Goal: Transaction & Acquisition: Obtain resource

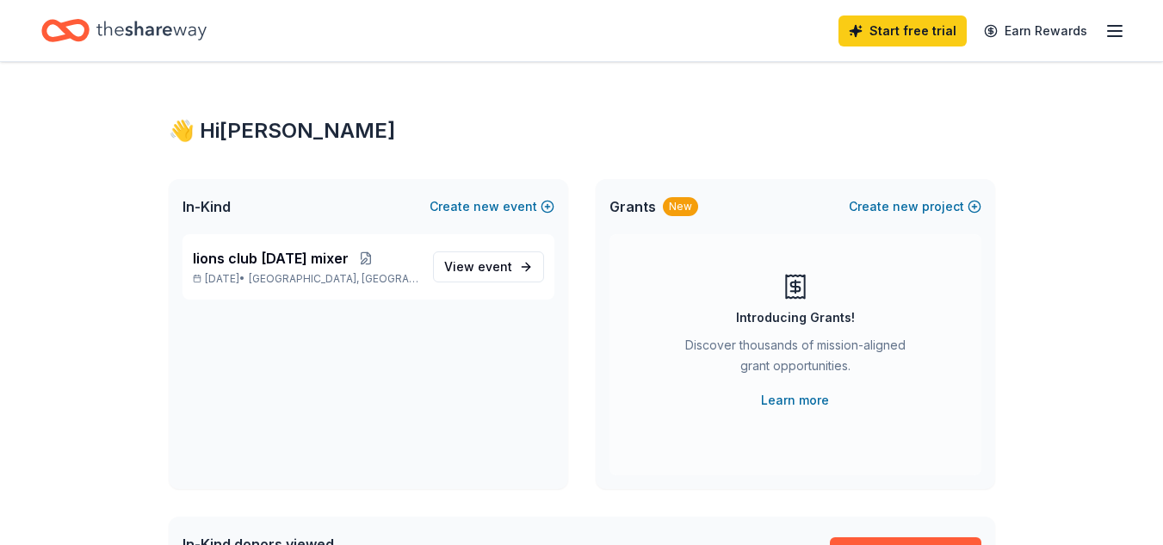
click at [1117, 34] on icon "button" at bounding box center [1115, 31] width 21 height 21
click at [628, 132] on div "👋 Hi JoAnn" at bounding box center [582, 131] width 827 height 28
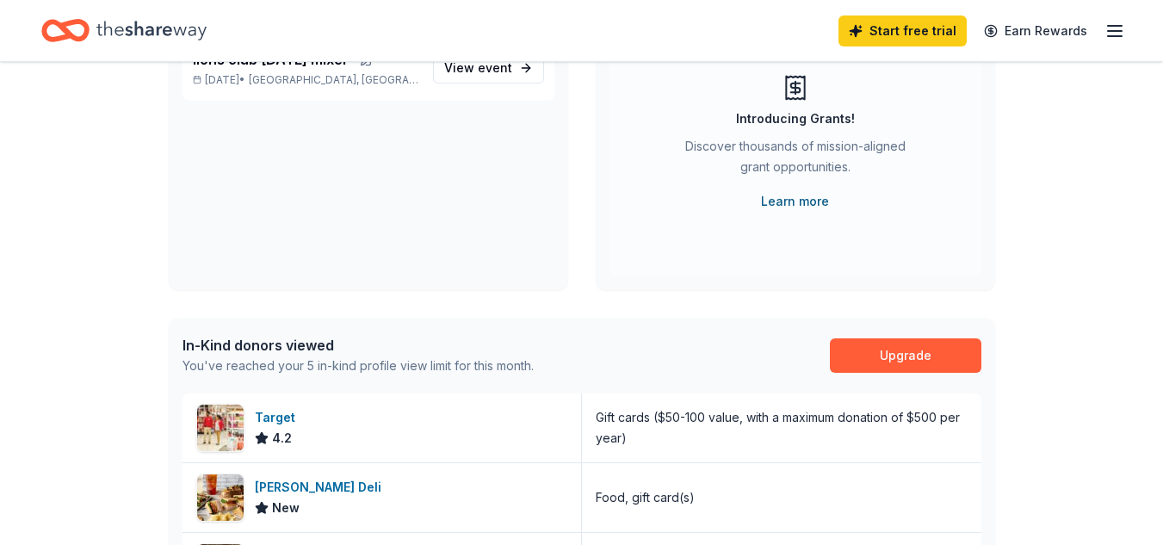
scroll to position [86, 0]
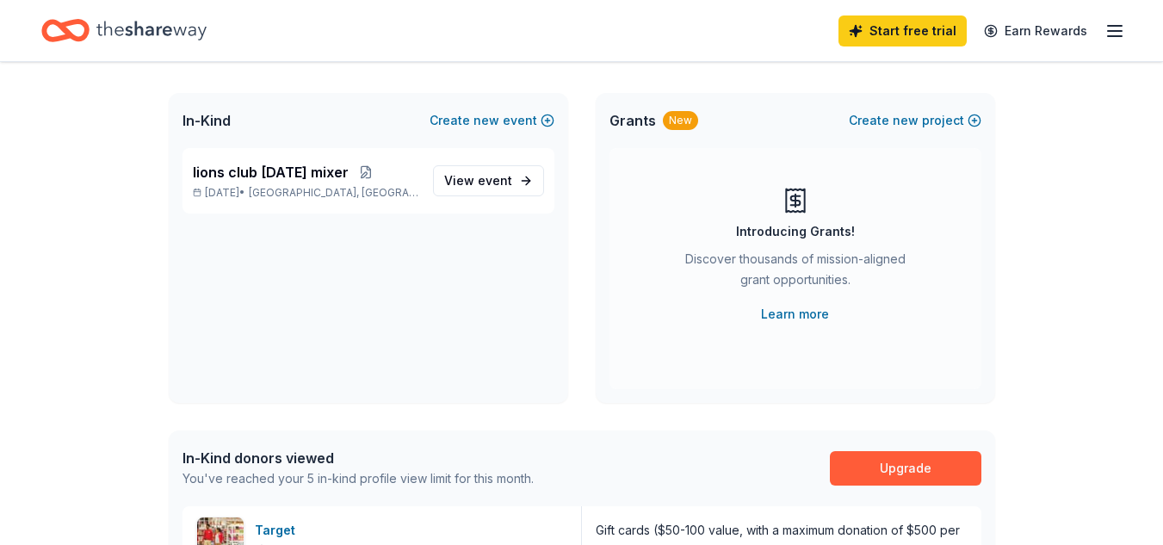
click at [685, 125] on div "New" at bounding box center [680, 120] width 35 height 19
click at [685, 108] on div "Grants New Create new project" at bounding box center [796, 120] width 400 height 55
click at [631, 122] on span "Grants" at bounding box center [633, 120] width 46 height 21
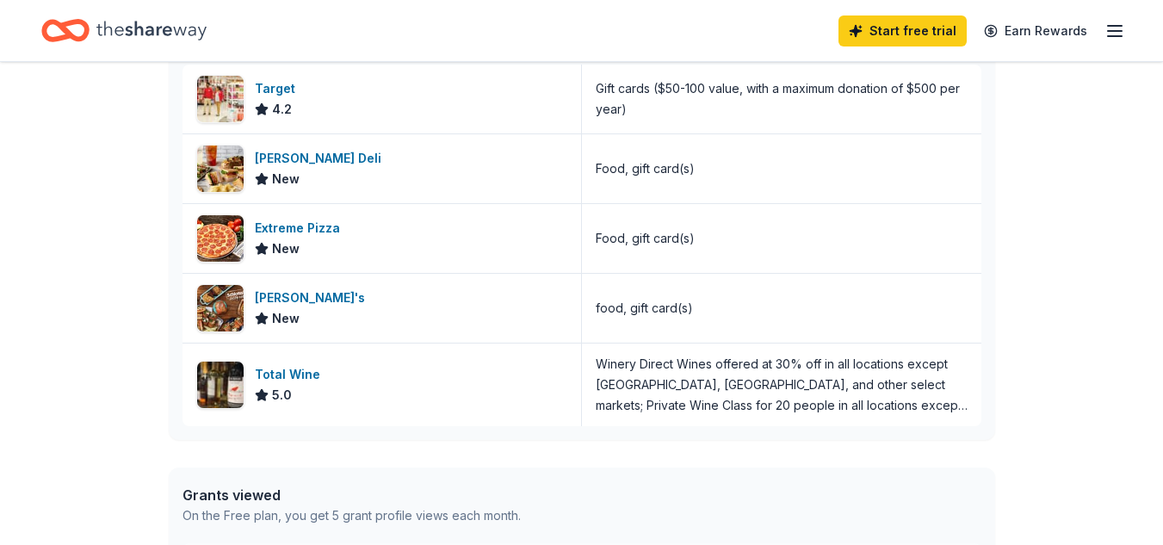
scroll to position [519, 0]
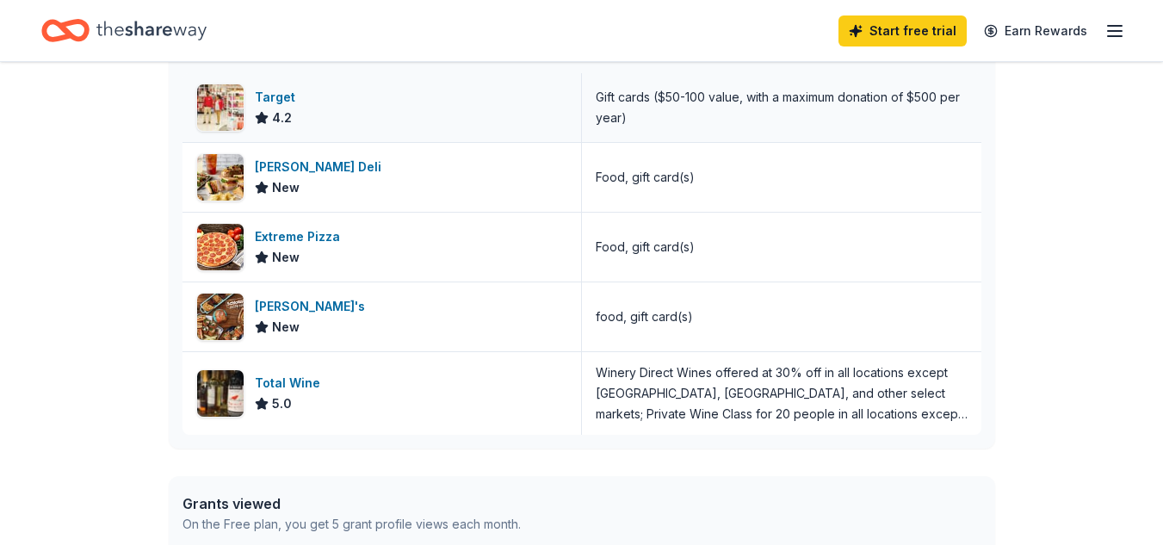
click at [613, 112] on div "Gift cards ($50-100 value, with a maximum donation of $500 per year)" at bounding box center [782, 107] width 372 height 41
click at [614, 112] on div "Gift cards ($50-100 value, with a maximum donation of $500 per year)" at bounding box center [782, 107] width 372 height 41
click at [257, 99] on div "Target" at bounding box center [278, 97] width 47 height 21
click at [476, 175] on div "McAlister's Deli New" at bounding box center [383, 177] width 400 height 69
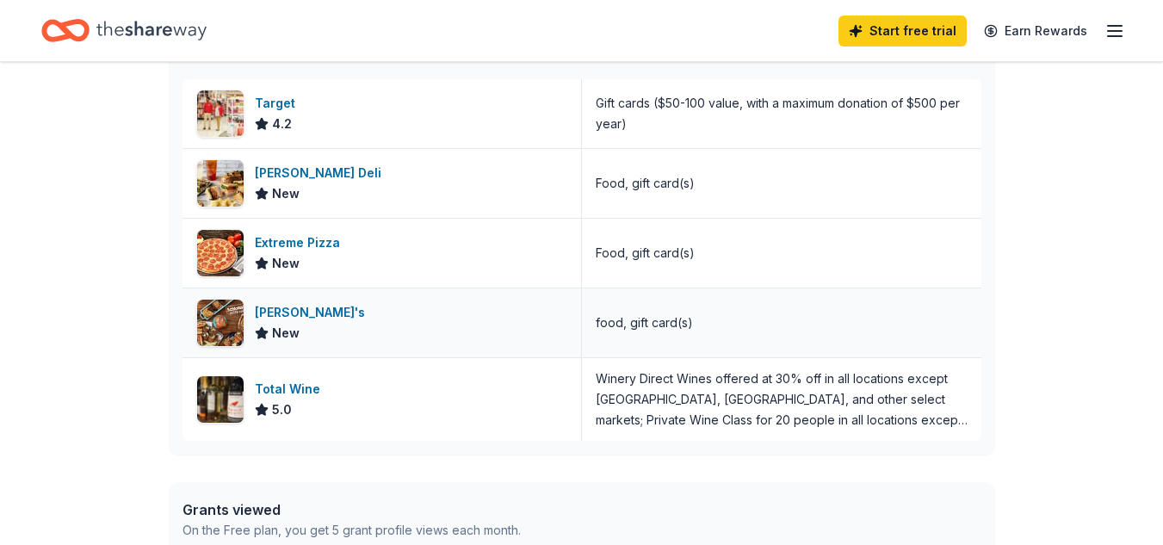
scroll to position [261, 0]
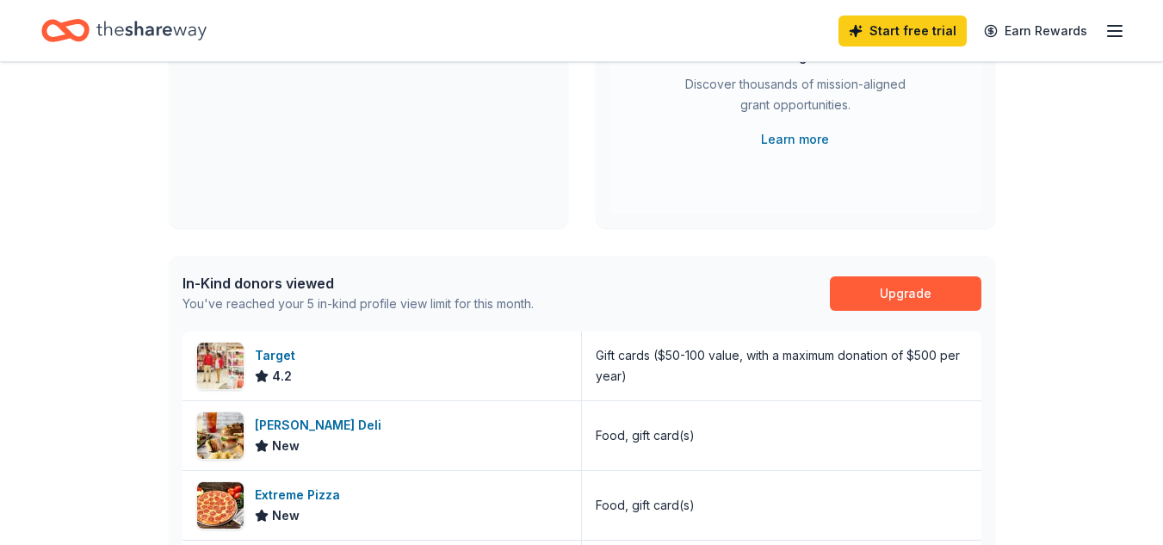
click at [1117, 37] on icon "button" at bounding box center [1115, 31] width 21 height 21
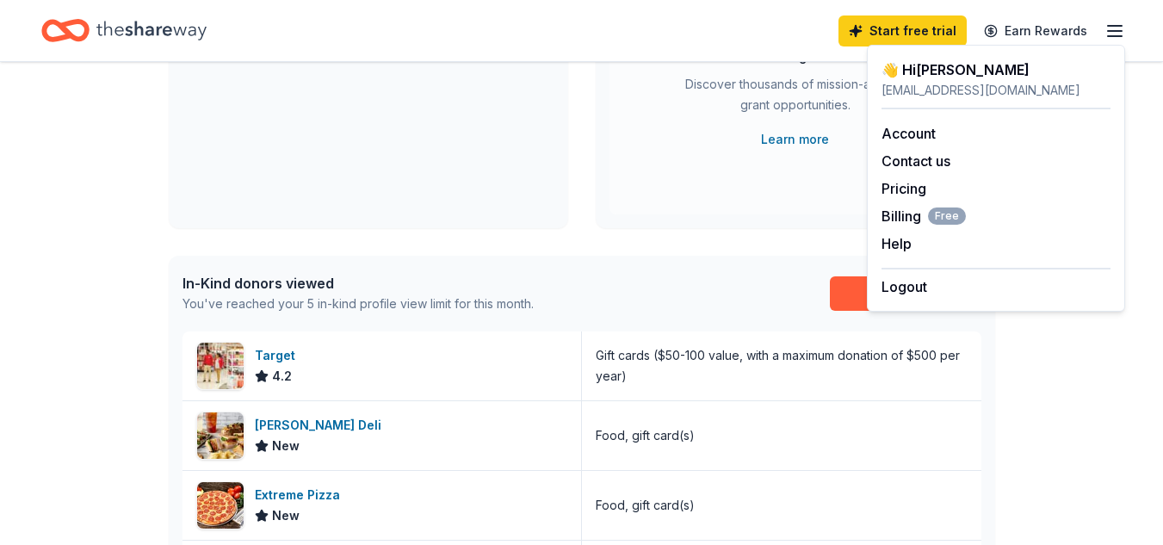
click at [667, 90] on div "Introducing Grants! Discover thousands of mission-aligned grant opportunities. …" at bounding box center [795, 81] width 303 height 138
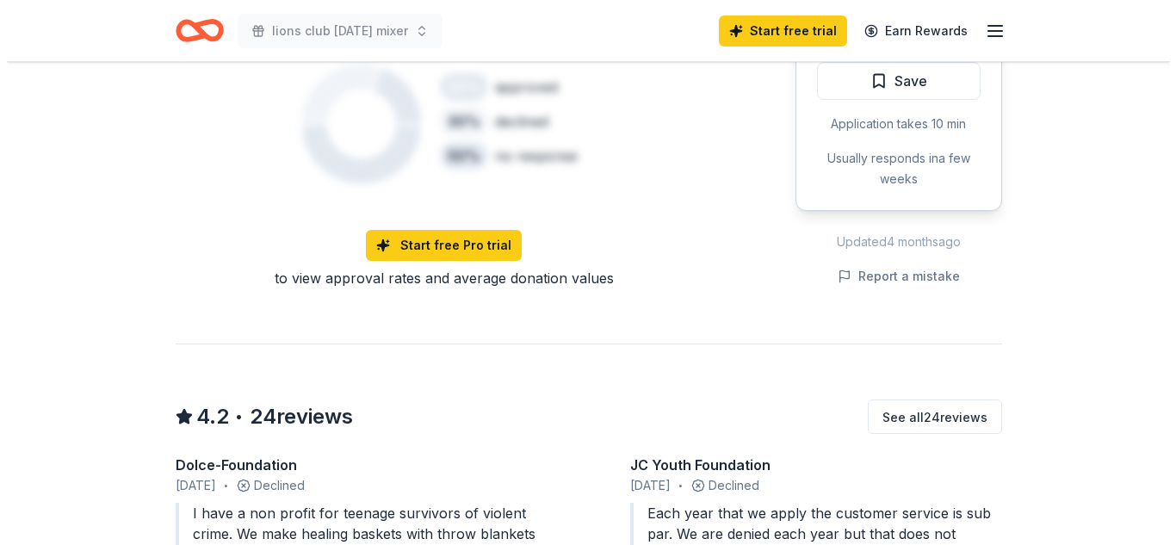
scroll to position [1316, 0]
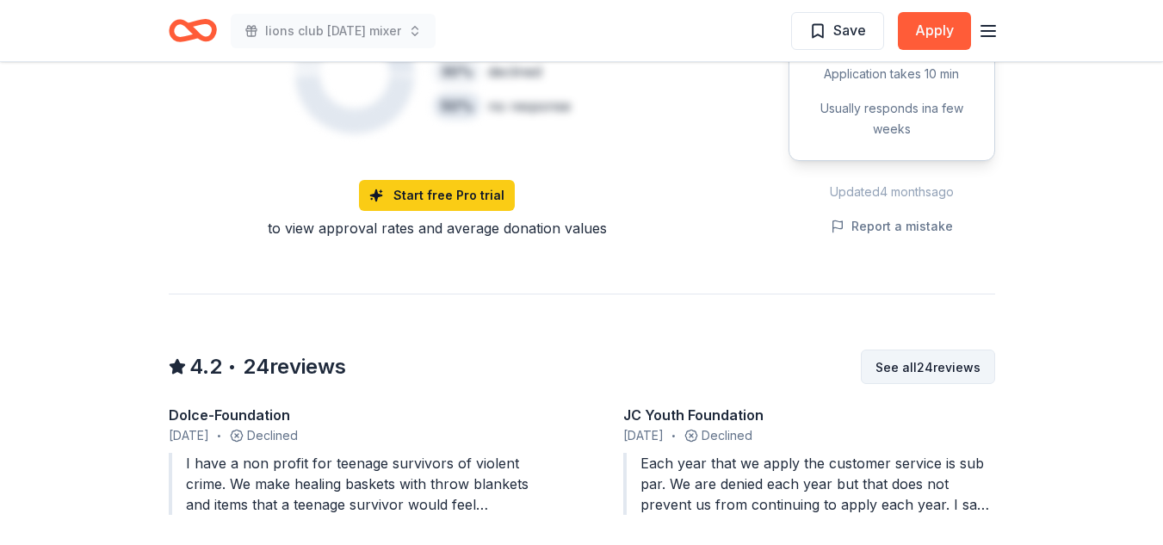
click at [928, 350] on button "See all 24 reviews" at bounding box center [928, 367] width 134 height 34
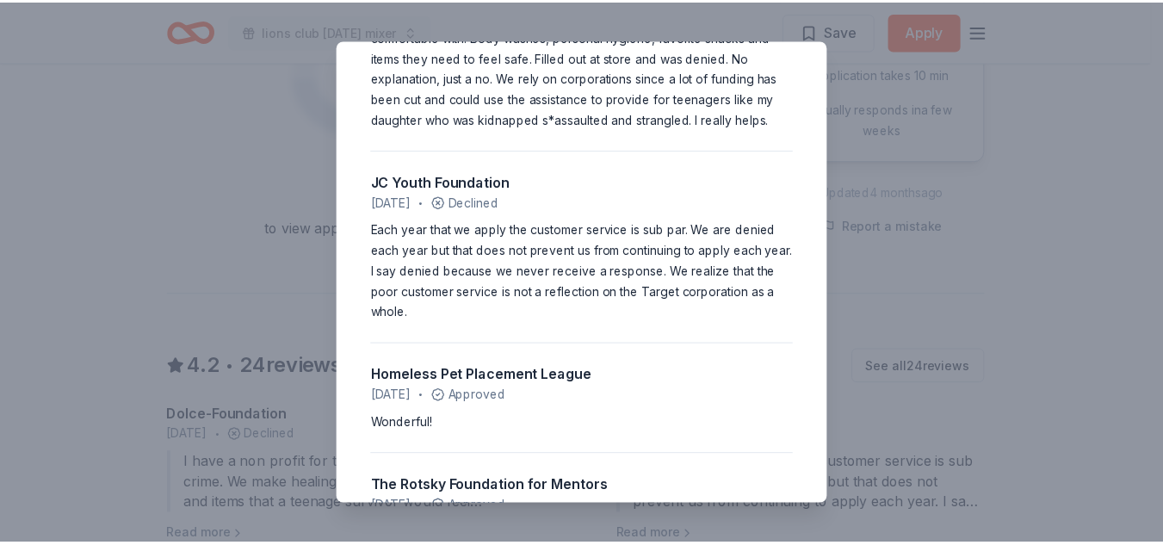
scroll to position [0, 0]
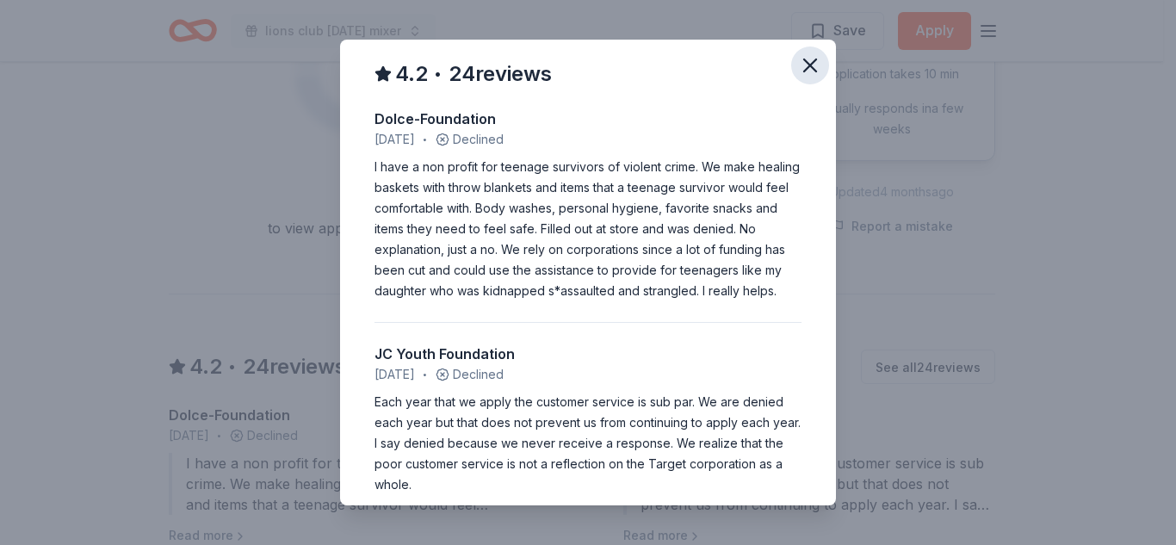
click at [807, 65] on icon "button" at bounding box center [810, 65] width 24 height 24
